Goal: Book appointment/travel/reservation

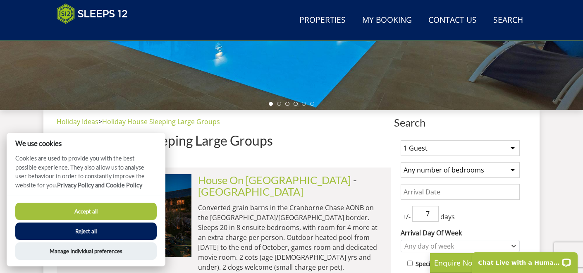
scroll to position [286, 0]
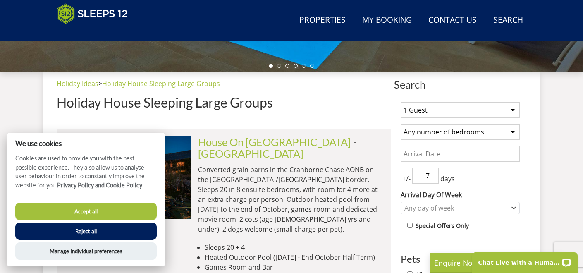
click at [514, 110] on select "1 Guest 2 Guests 3 Guests 4 Guests 5 Guests 6 Guests 7 Guests 8 Guests 9 Guests…" at bounding box center [460, 110] width 119 height 16
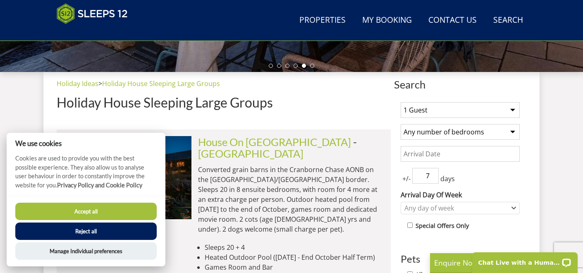
select select "12"
click at [401, 102] on select "1 Guest 2 Guests 3 Guests 4 Guests 5 Guests 6 Guests 7 Guests 8 Guests 9 Guests…" at bounding box center [460, 110] width 119 height 16
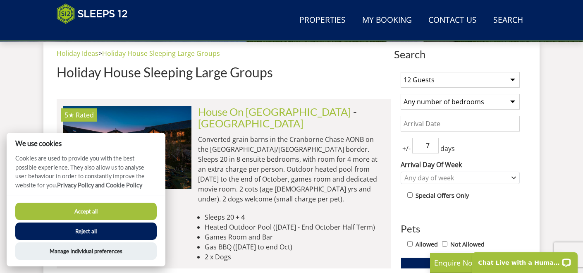
scroll to position [318, 0]
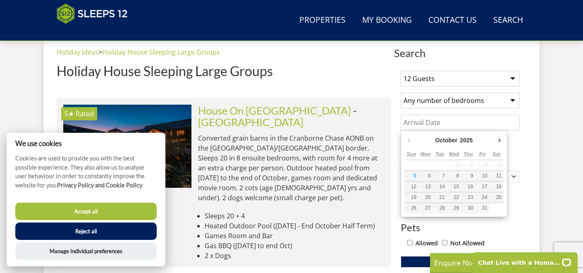
click at [461, 125] on input "Date" at bounding box center [460, 123] width 119 height 16
click at [390, 9] on div "Search Menu Properties My Booking Contact Us [PHONE_NUMBER] Search Check Availa…" at bounding box center [291, 20] width 496 height 34
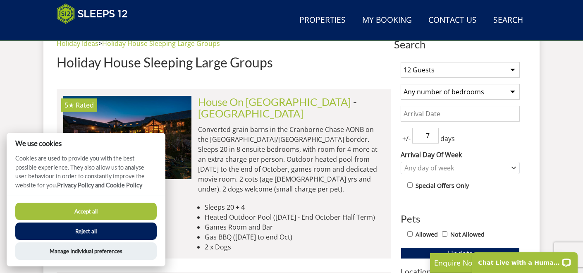
scroll to position [327, 0]
click at [511, 168] on icon "Combobox" at bounding box center [513, 167] width 5 height 5
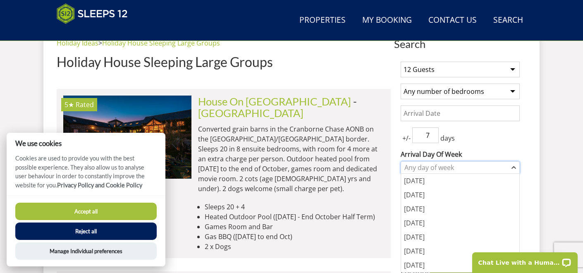
click at [512, 166] on icon "Combobox" at bounding box center [513, 167] width 5 height 5
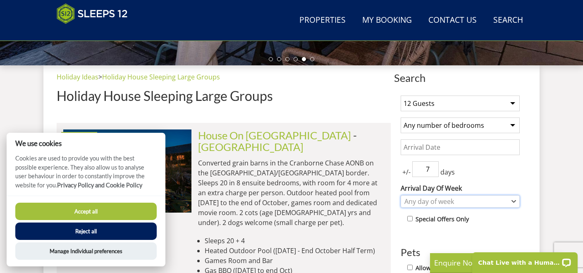
scroll to position [292, 0]
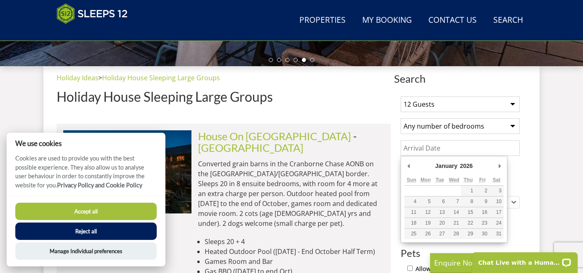
click at [460, 146] on input "Date" at bounding box center [460, 148] width 119 height 16
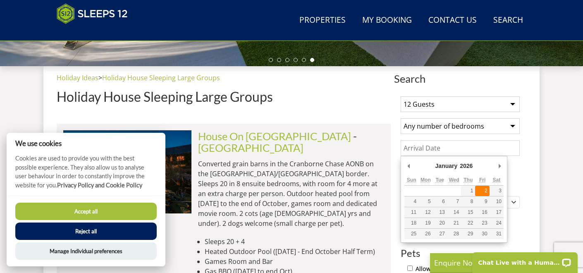
type input "[DATE]"
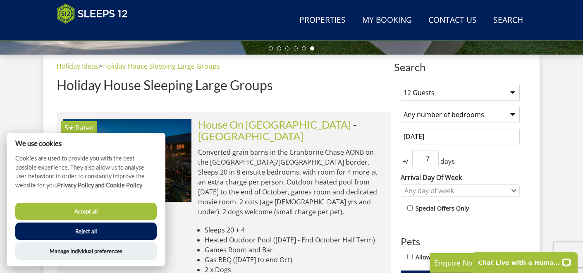
scroll to position [304, 0]
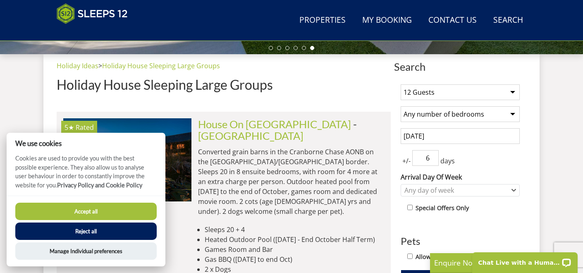
click at [435, 160] on input "6" at bounding box center [425, 158] width 26 height 16
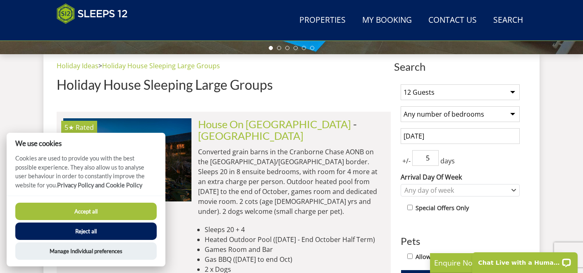
click at [434, 160] on input "5" at bounding box center [425, 158] width 26 height 16
click at [434, 160] on input "4" at bounding box center [425, 158] width 26 height 16
click at [434, 160] on input "3" at bounding box center [425, 158] width 26 height 16
type input "2"
click at [434, 160] on input "2" at bounding box center [425, 158] width 26 height 16
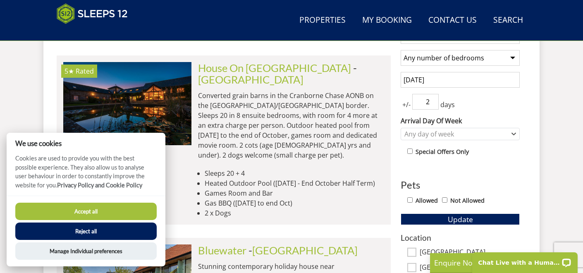
scroll to position [367, 0]
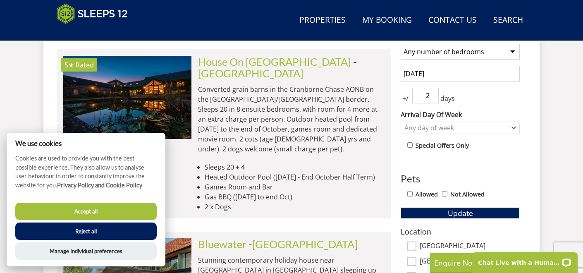
click at [409, 193] on input "Allowed" at bounding box center [409, 193] width 5 height 5
checkbox input "true"
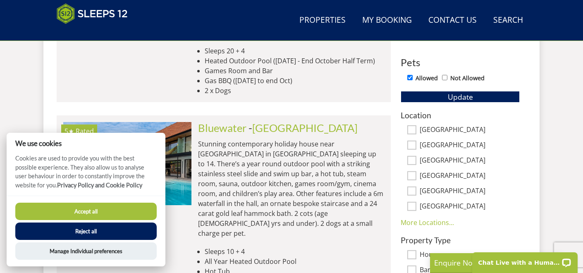
scroll to position [485, 0]
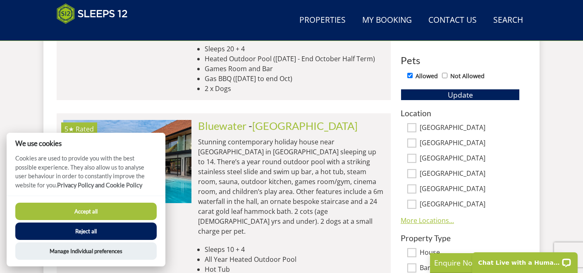
click at [430, 220] on link "More Locations..." at bounding box center [427, 220] width 53 height 9
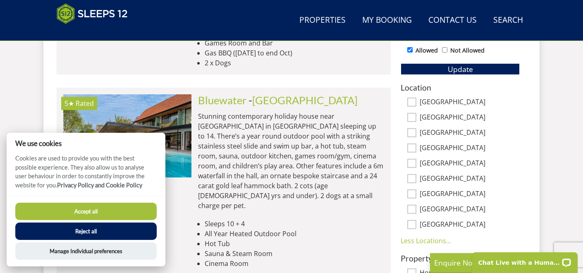
scroll to position [510, 0]
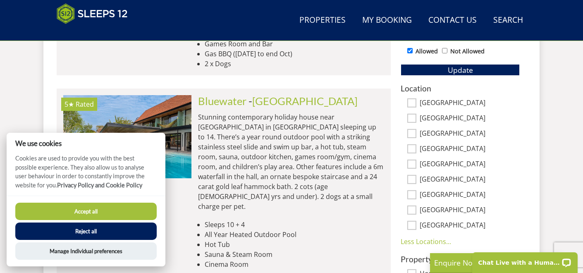
click at [419, 86] on h3 "Location" at bounding box center [460, 88] width 119 height 9
click at [421, 87] on h3 "Location" at bounding box center [460, 88] width 119 height 9
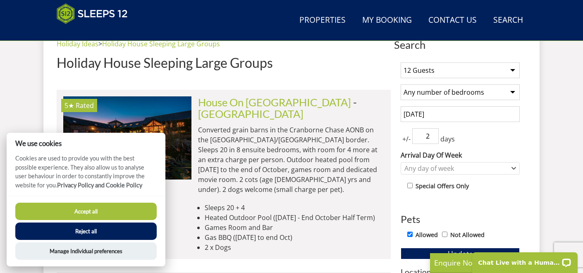
scroll to position [322, 0]
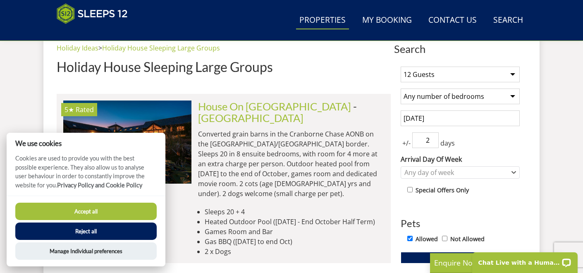
click at [311, 22] on link "Properties" at bounding box center [322, 20] width 53 height 19
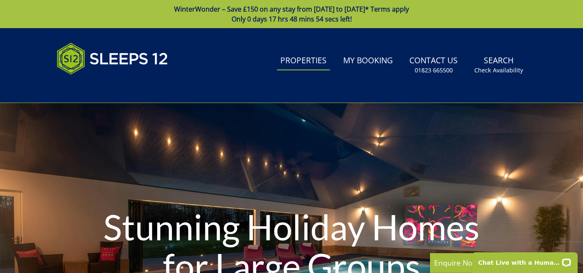
click at [306, 61] on link "Properties" at bounding box center [303, 61] width 53 height 19
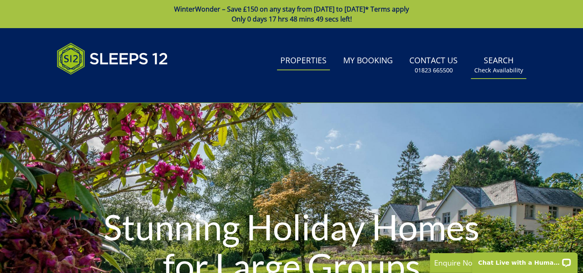
click at [506, 60] on link "Search Check Availability" at bounding box center [498, 65] width 55 height 27
click at [502, 73] on small "Check Availability" at bounding box center [498, 70] width 49 height 8
click at [497, 60] on link "Search Check Availability" at bounding box center [498, 65] width 55 height 27
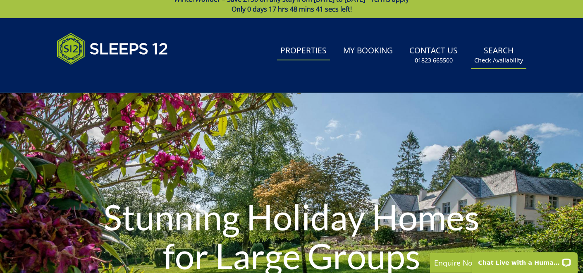
click at [492, 50] on link "Search Check Availability" at bounding box center [498, 55] width 55 height 27
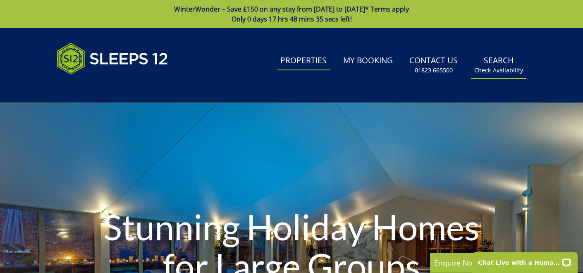
click at [497, 67] on small "Check Availability" at bounding box center [498, 70] width 49 height 8
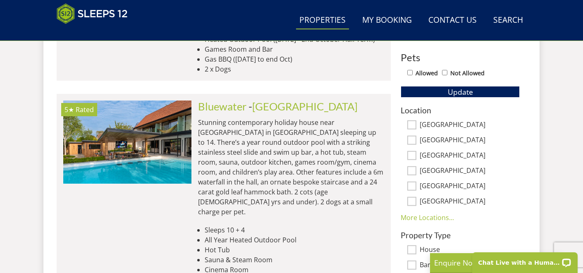
scroll to position [490, 0]
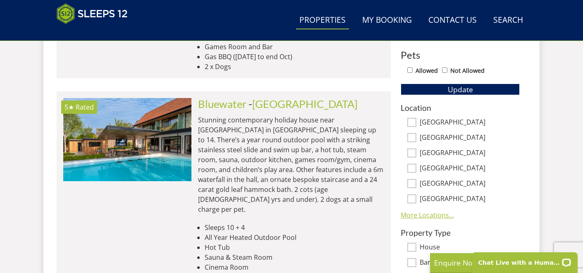
click at [418, 215] on link "More Locations..." at bounding box center [427, 214] width 53 height 9
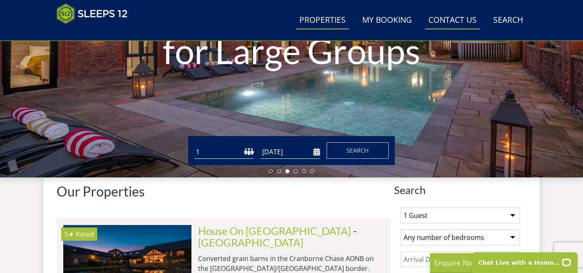
scroll to position [164, 0]
